Goal: Find specific page/section: Find specific page/section

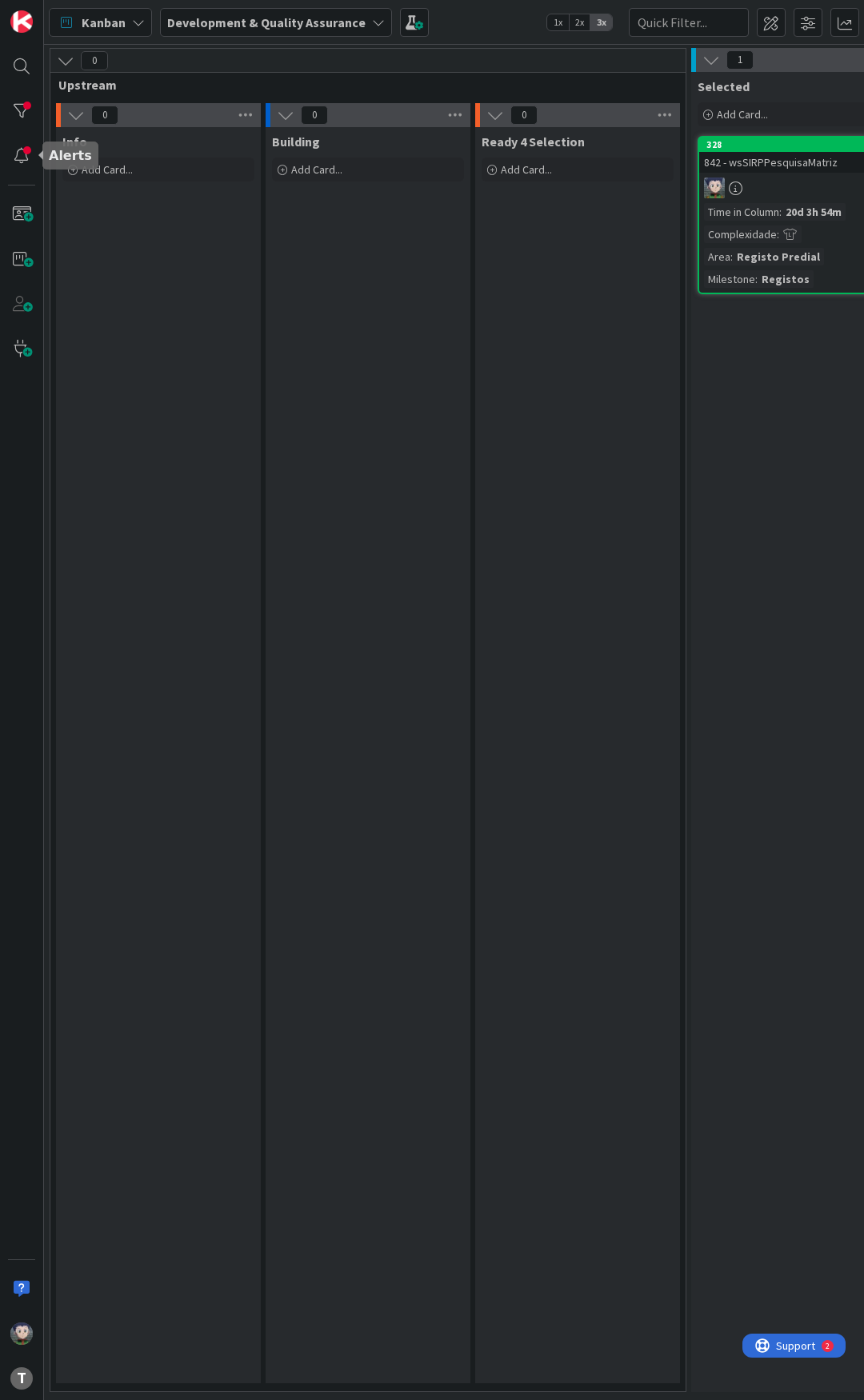
scroll to position [0, 745]
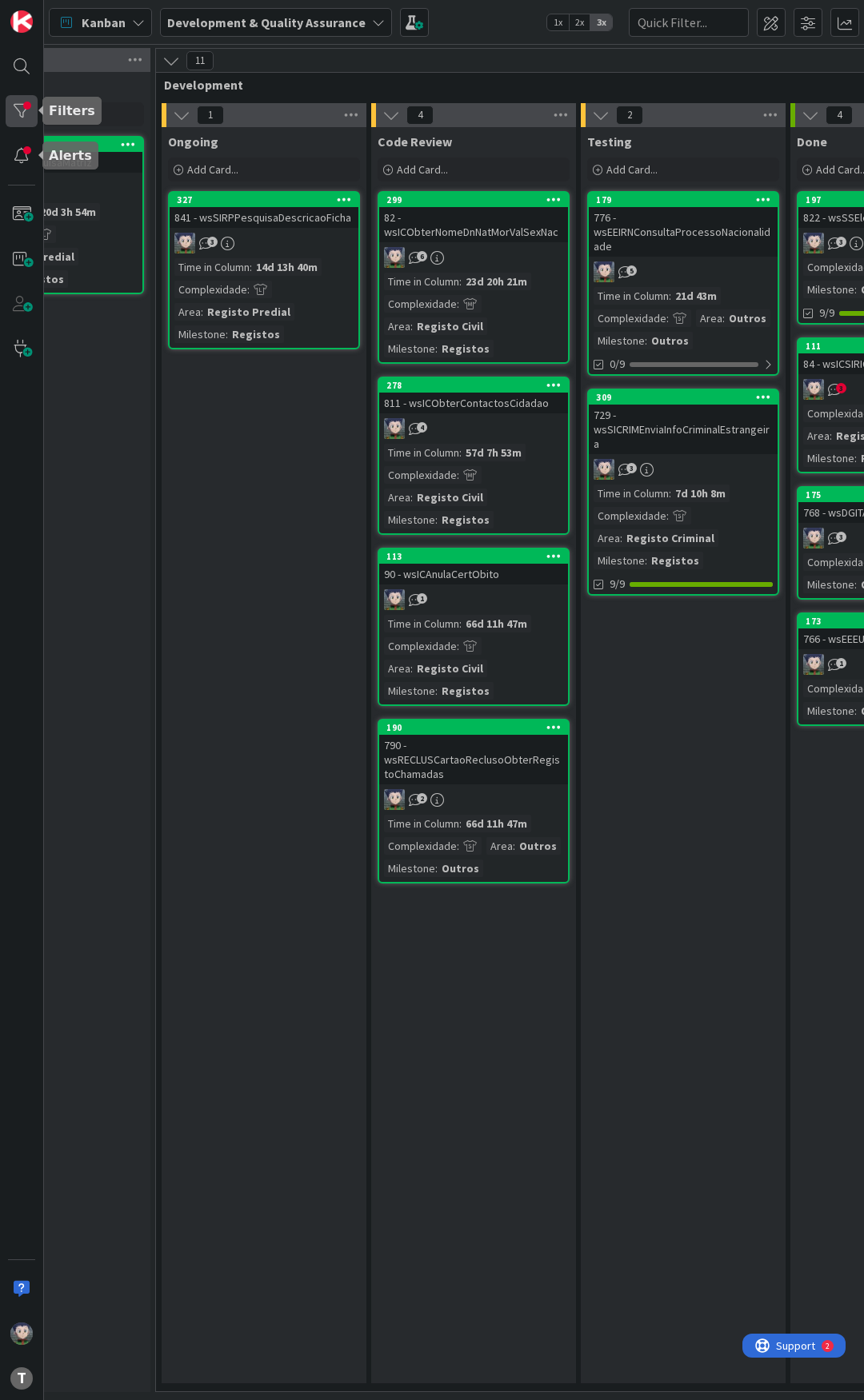
click at [23, 112] on div at bounding box center [22, 112] width 32 height 32
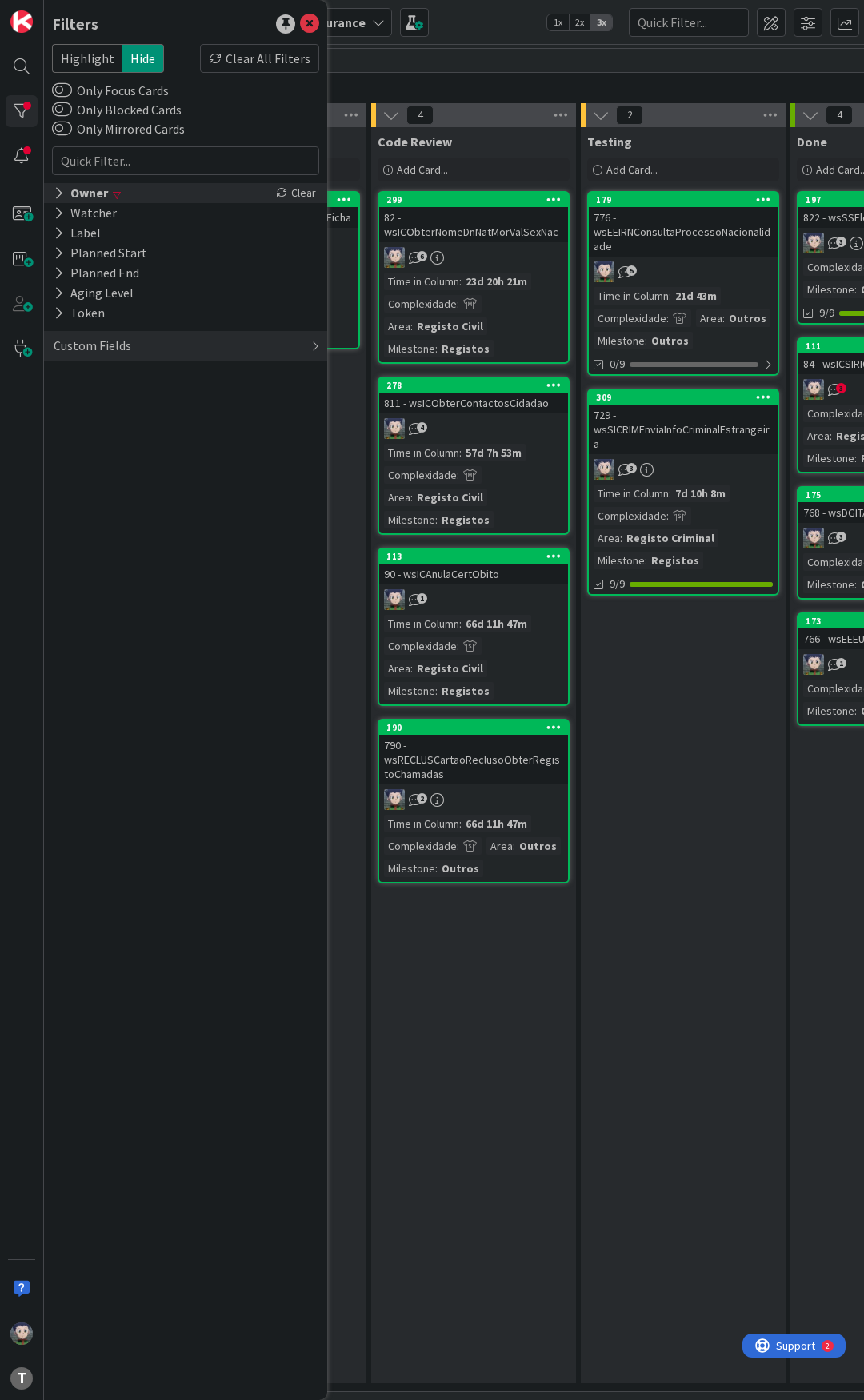
click at [66, 202] on div "Owner" at bounding box center [81, 193] width 58 height 20
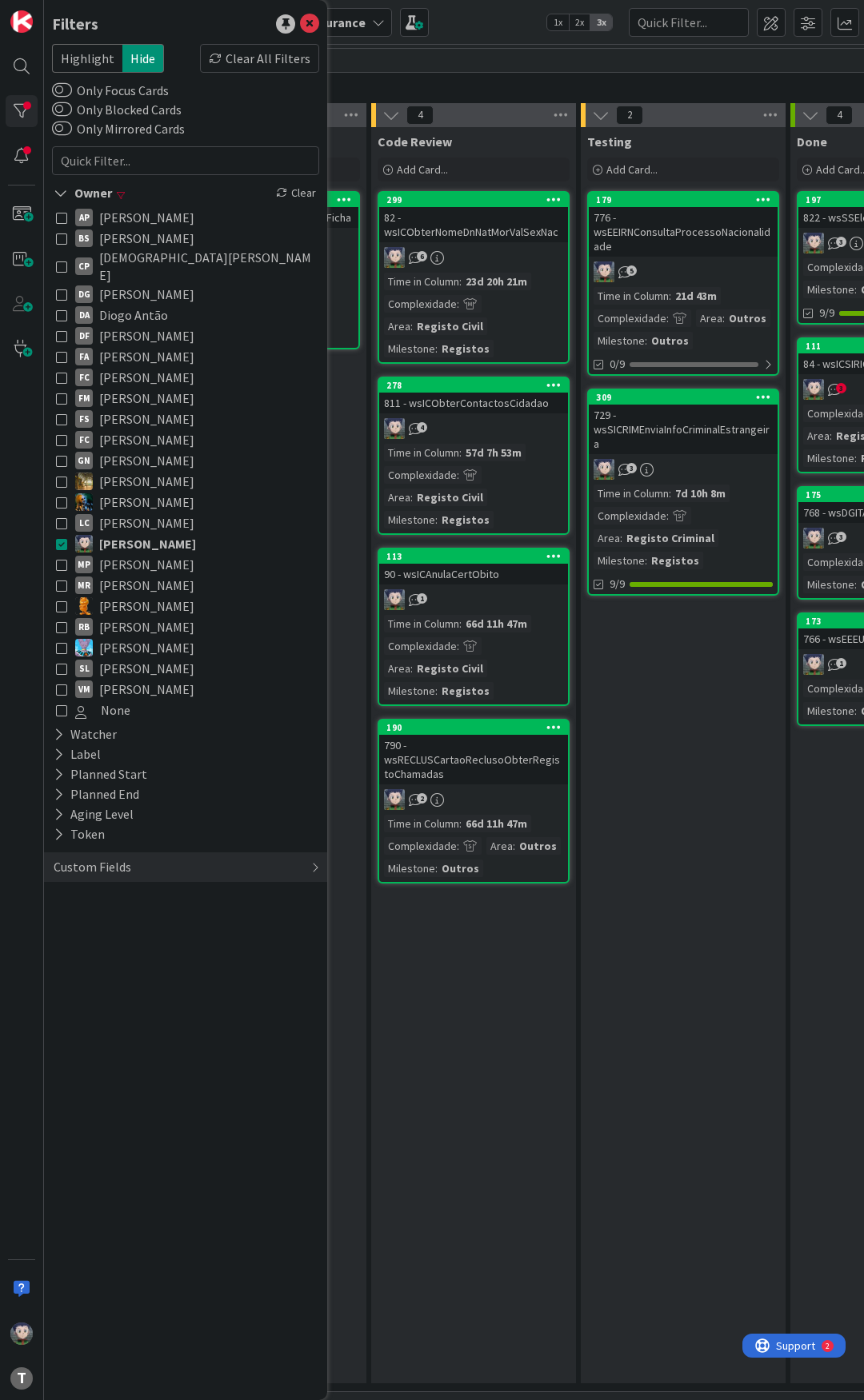
click at [59, 538] on icon at bounding box center [61, 543] width 11 height 11
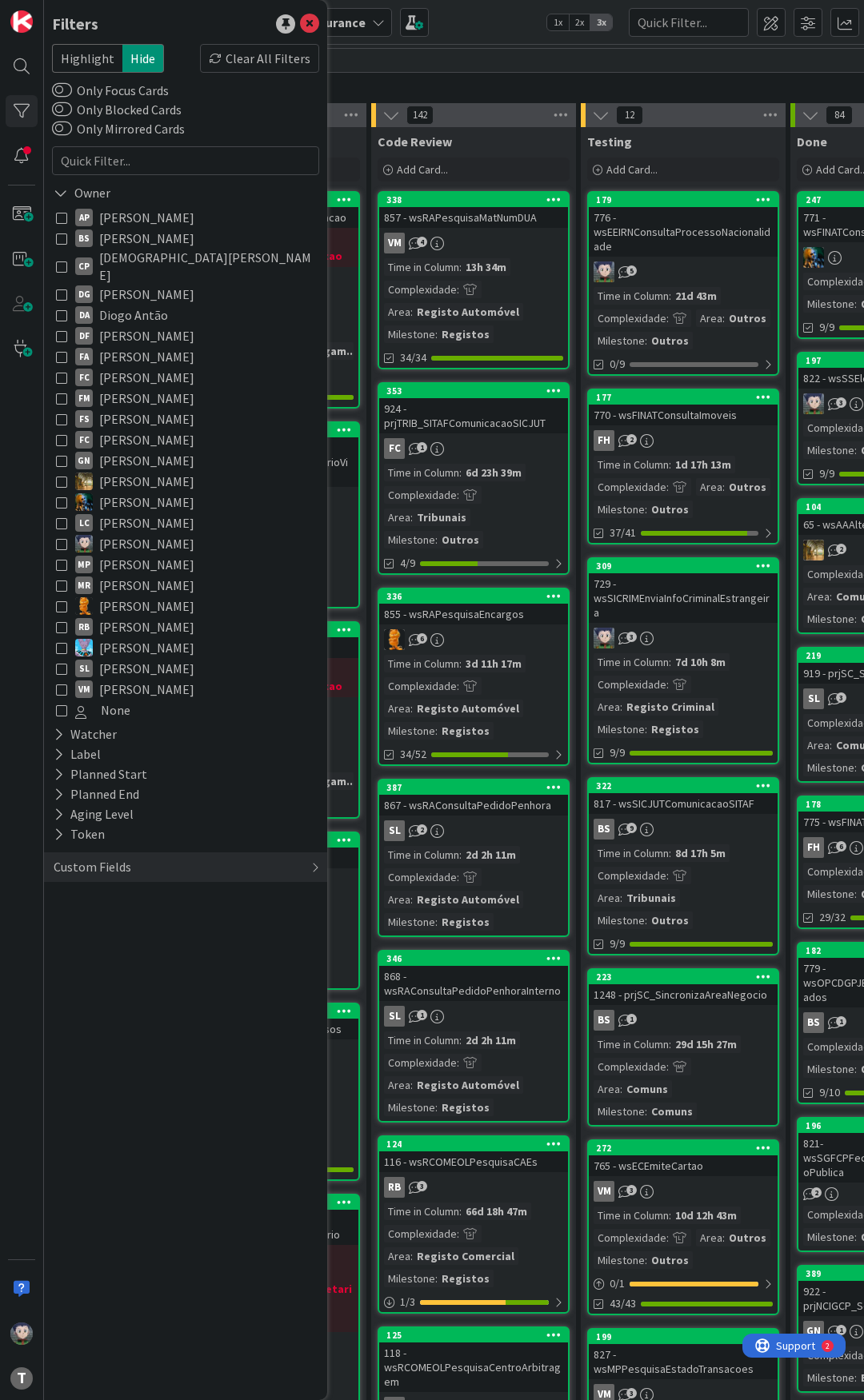
click at [60, 309] on icon at bounding box center [61, 314] width 11 height 11
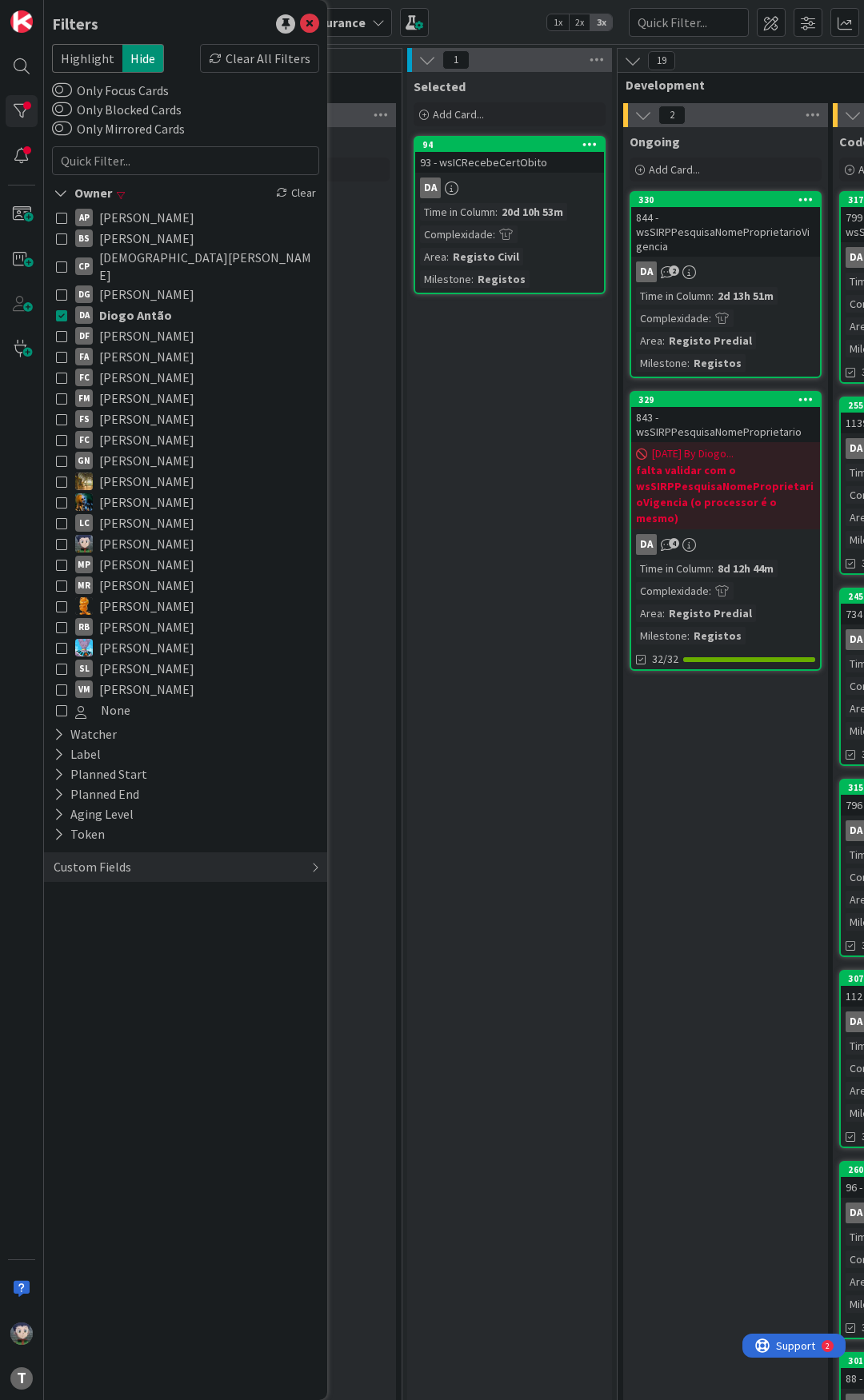
scroll to position [0, 345]
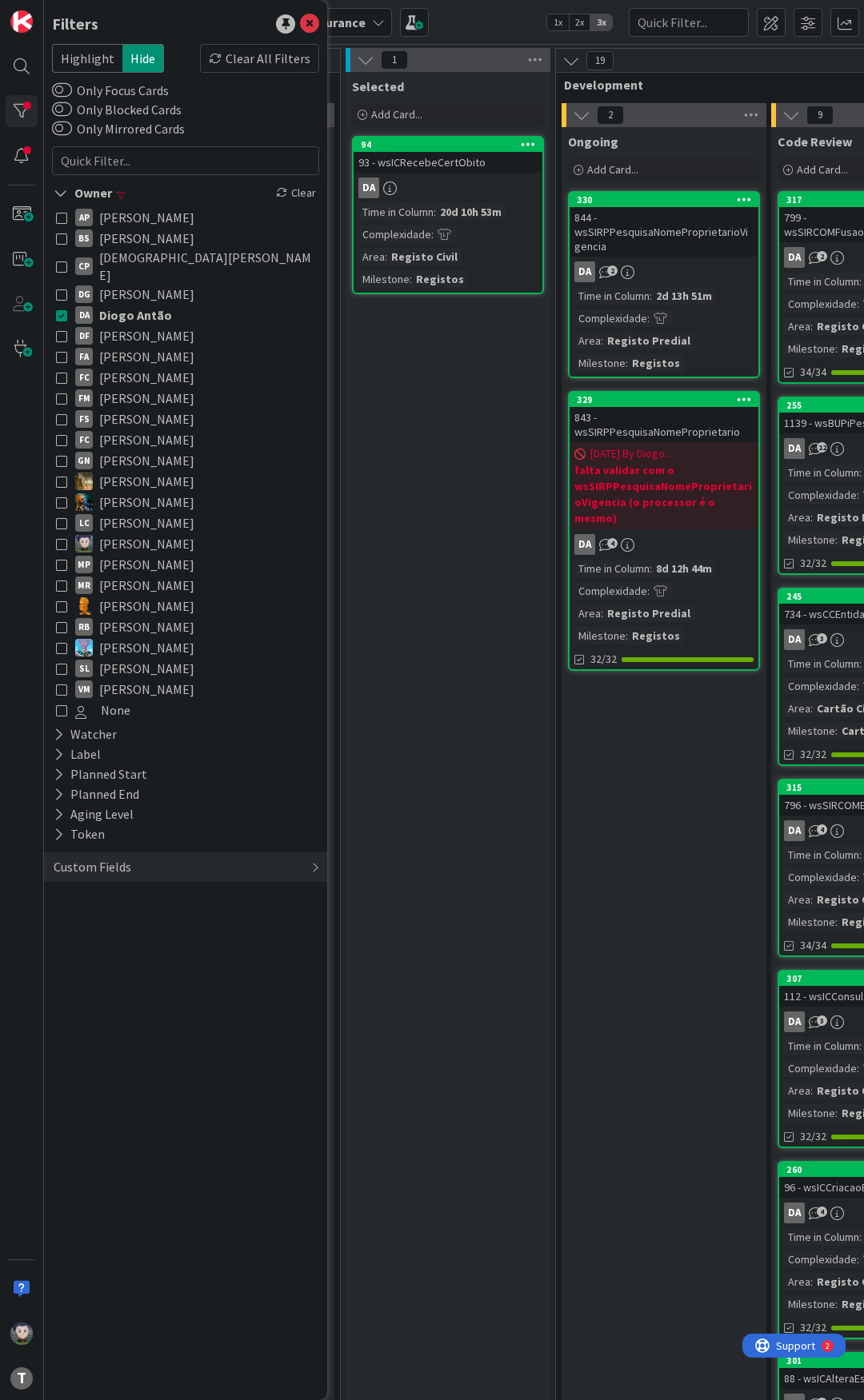
click at [659, 428] on div "843 - wsSIRPPesquisaNomeProprietario" at bounding box center [663, 424] width 188 height 35
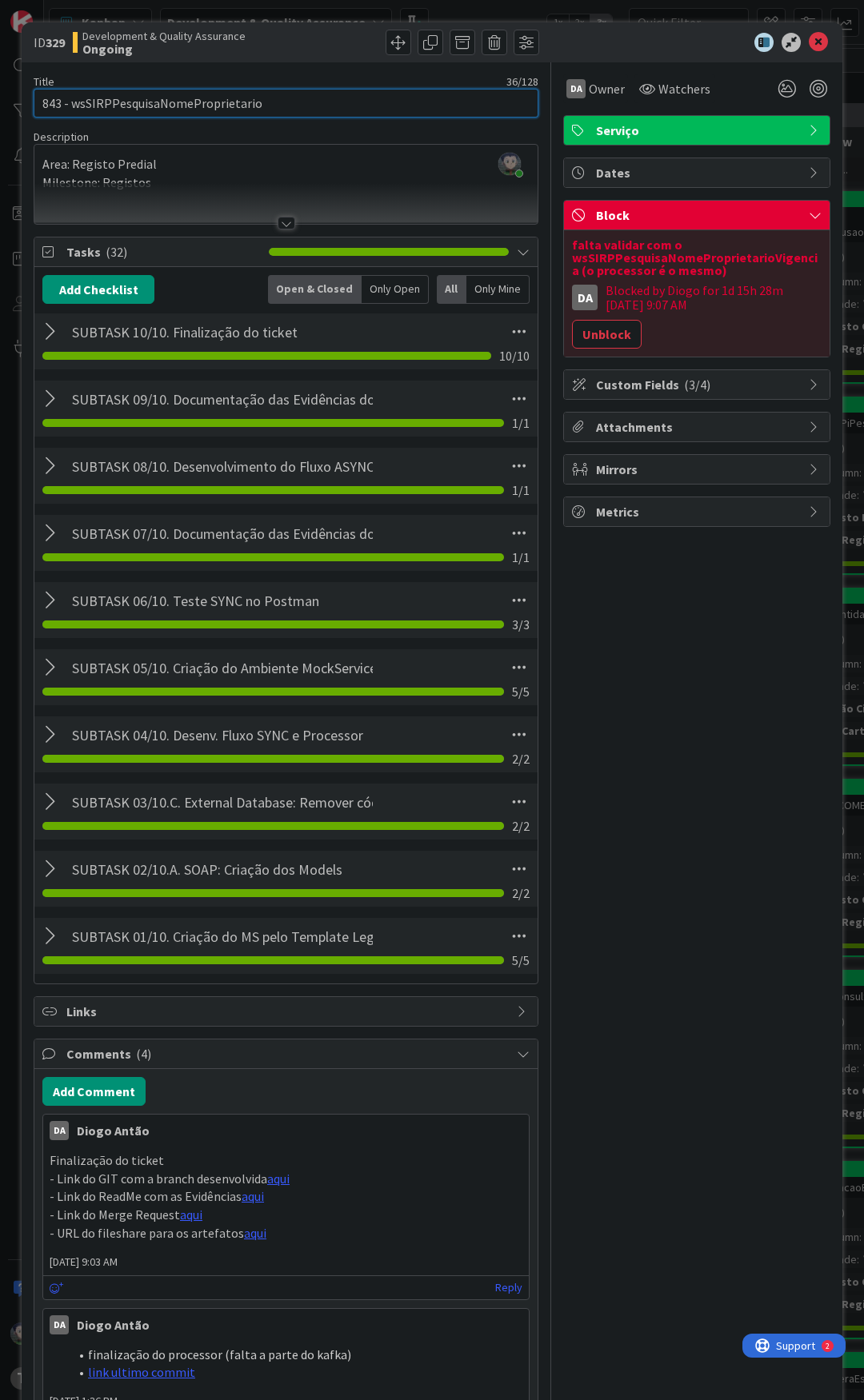
click at [189, 96] on input "843 - wsSIRPPesquisaNomeProprietario" at bounding box center [286, 104] width 505 height 29
click at [175, 103] on input "843 - wsSIRPPesquisaNomeProprietario" at bounding box center [286, 104] width 505 height 29
